Goal: Task Accomplishment & Management: Manage account settings

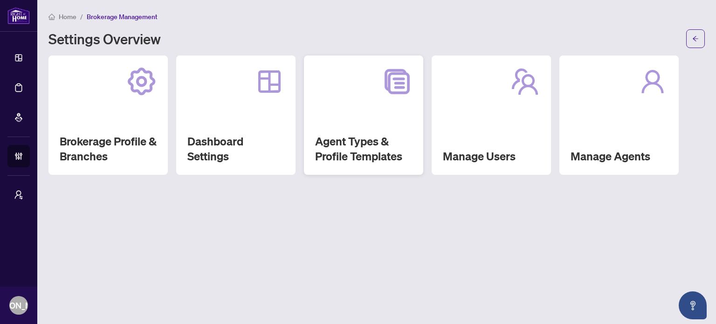
click at [322, 120] on div "Agent Types & Profile Templates" at bounding box center [363, 114] width 119 height 119
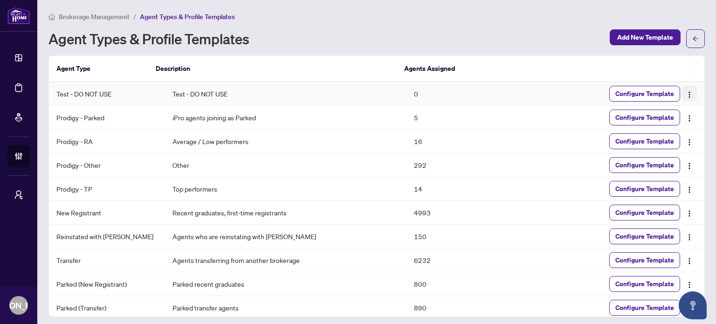
click at [686, 91] on img "button" at bounding box center [689, 94] width 7 height 7
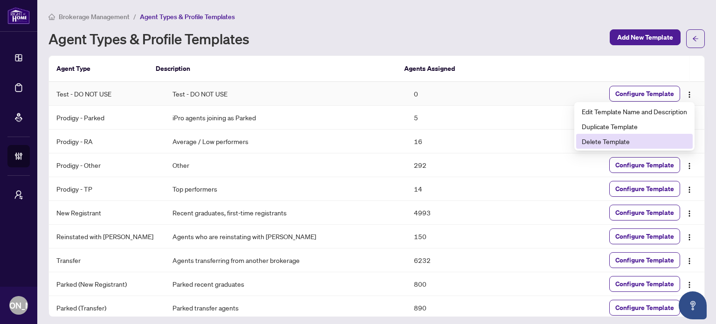
click at [610, 137] on span "Delete Template" at bounding box center [634, 141] width 105 height 10
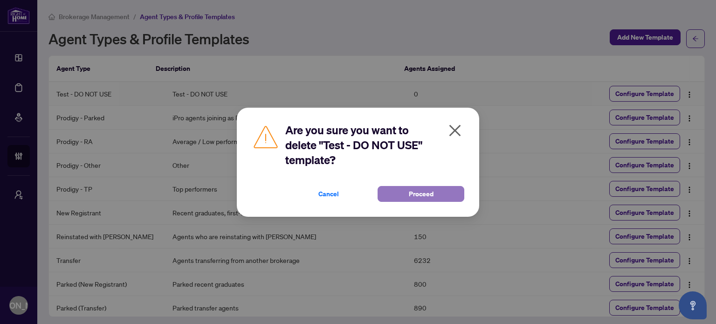
click at [419, 193] on span "Proceed" at bounding box center [421, 193] width 25 height 15
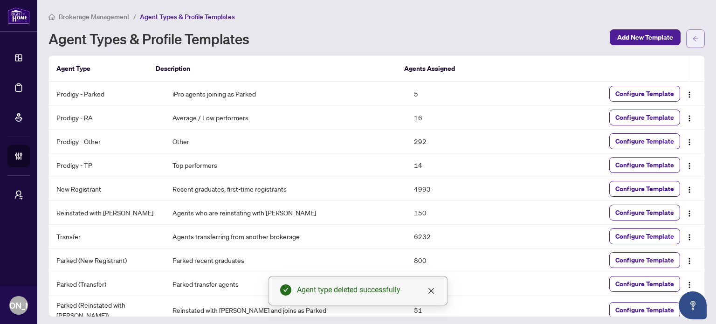
click at [693, 42] on span "button" at bounding box center [695, 38] width 7 height 15
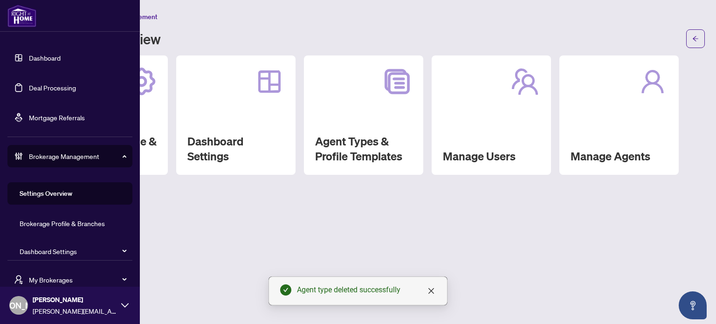
click at [54, 61] on link "Dashboard" at bounding box center [45, 58] width 32 height 8
